Goal: Task Accomplishment & Management: Use online tool/utility

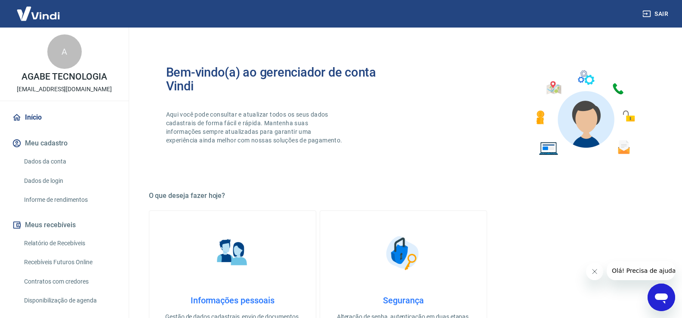
click at [87, 238] on link "Relatório de Recebíveis" at bounding box center [70, 244] width 98 height 18
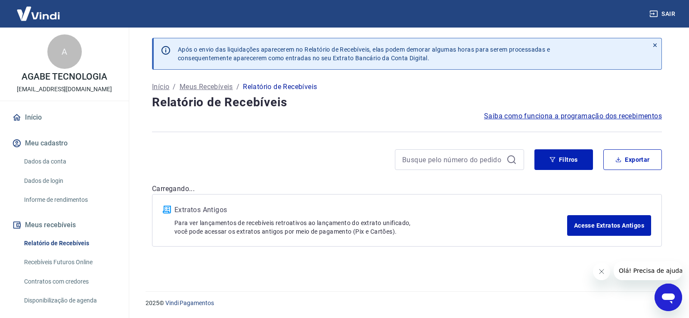
click at [89, 267] on link "Recebíveis Futuros Online" at bounding box center [70, 263] width 98 height 18
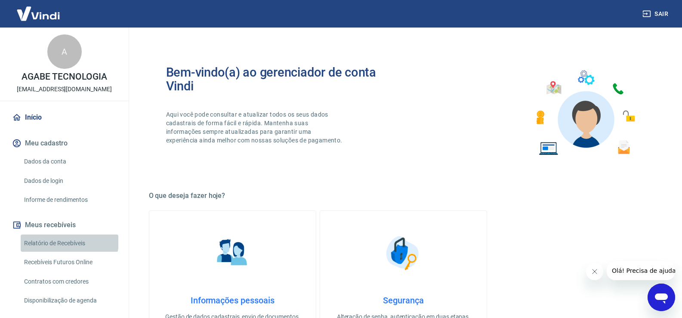
click at [69, 242] on link "Relatório de Recebíveis" at bounding box center [70, 244] width 98 height 18
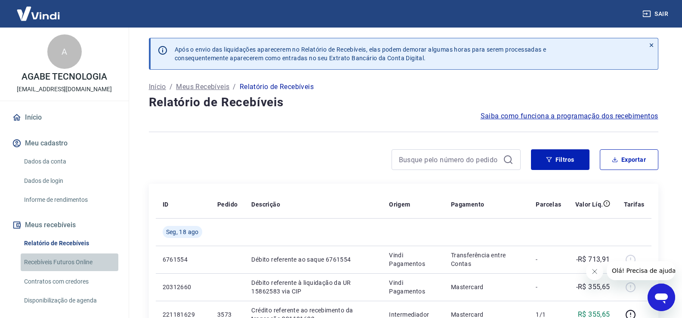
click at [77, 262] on link "Recebíveis Futuros Online" at bounding box center [70, 263] width 98 height 18
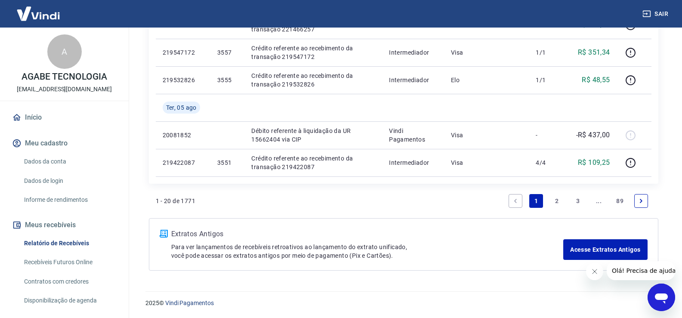
scroll to position [43, 0]
